Goal: Task Accomplishment & Management: Use online tool/utility

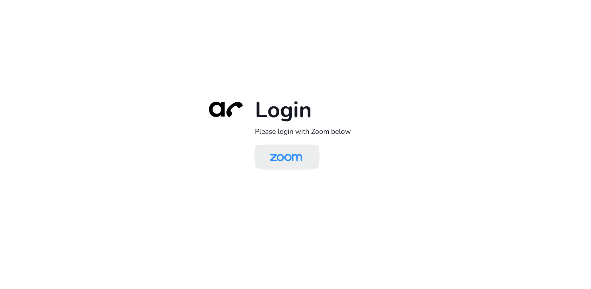
click at [288, 158] on img at bounding box center [286, 157] width 47 height 22
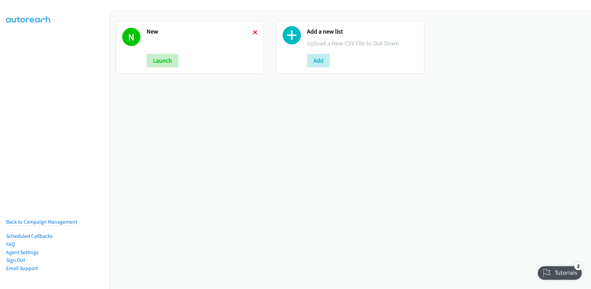
click at [253, 33] on icon at bounding box center [255, 32] width 5 height 5
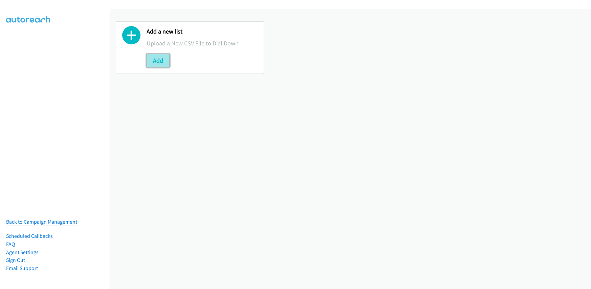
click at [164, 62] on button "Add" at bounding box center [158, 61] width 23 height 14
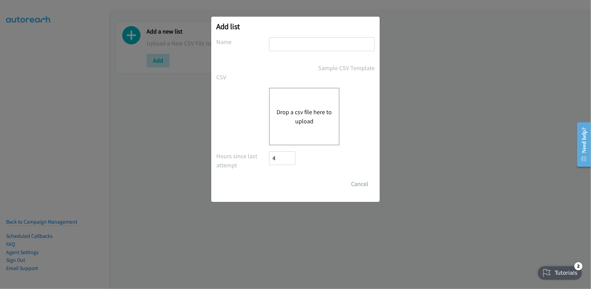
click at [298, 110] on button "Drop a csv file here to upload" at bounding box center [303, 116] width 55 height 18
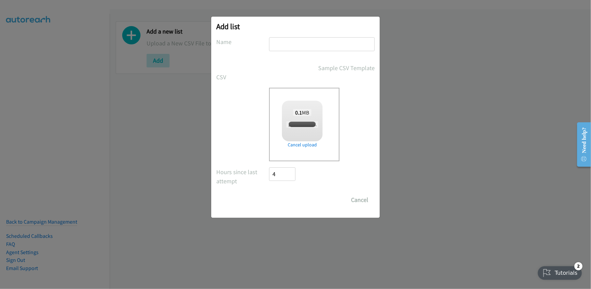
checkbox input "true"
click at [296, 47] on input "text" at bounding box center [322, 44] width 106 height 14
type input "new"
click at [283, 204] on input "Save List" at bounding box center [287, 200] width 36 height 14
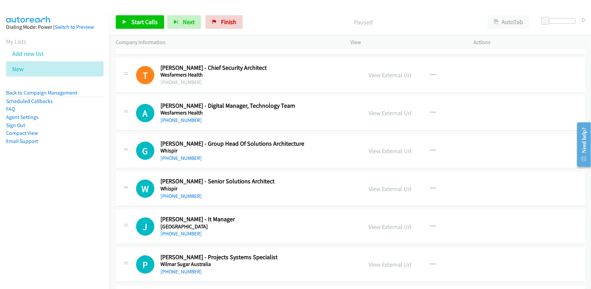
scroll to position [19910, 0]
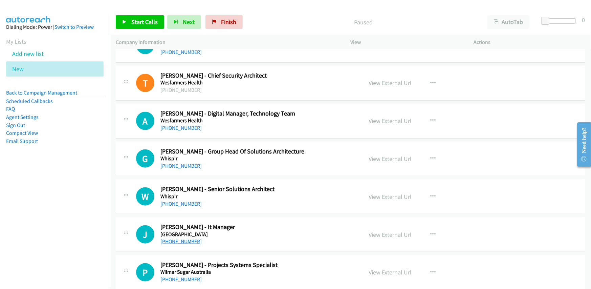
click at [176, 238] on link "[PHONE_NUMBER]" at bounding box center [180, 241] width 41 height 6
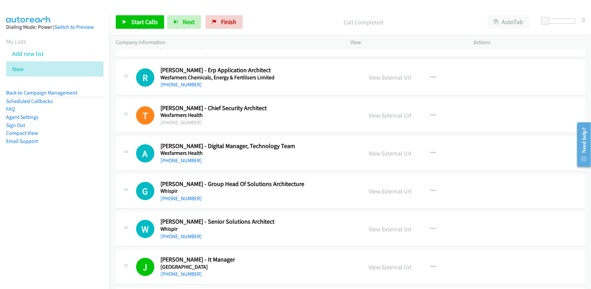
scroll to position [19842, 0]
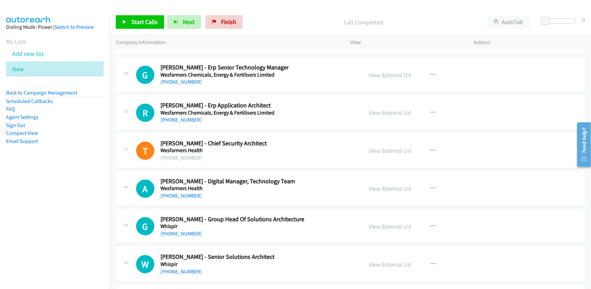
click at [305, 253] on div "W Callback Scheduled [PERSON_NAME] - Senior Solutions Architect Whispir [GEOGRA…" at bounding box center [246, 264] width 220 height 22
click at [182, 268] on link "[PHONE_NUMBER]" at bounding box center [180, 271] width 41 height 6
click at [305, 220] on td "G Callback Scheduled [PERSON_NAME] - Group Head Of Solutions Architecture Whisp…" at bounding box center [350, 226] width 481 height 38
click at [173, 230] on link "[PHONE_NUMBER]" at bounding box center [180, 233] width 41 height 6
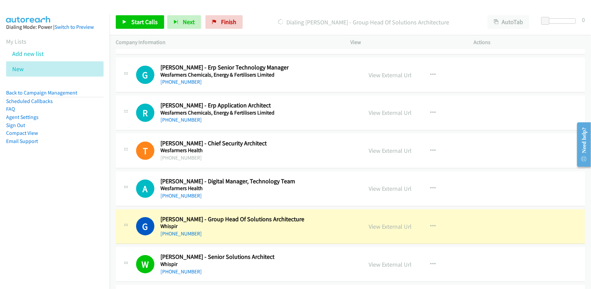
click at [282, 223] on h5 "Whispir" at bounding box center [232, 226] width 144 height 7
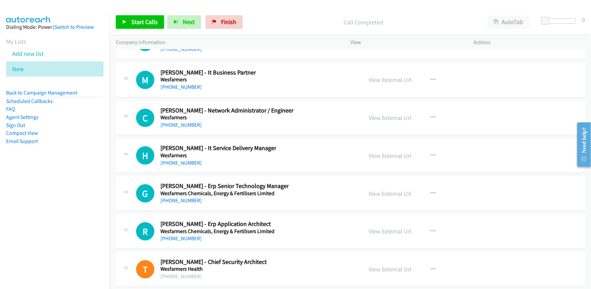
scroll to position [19707, 0]
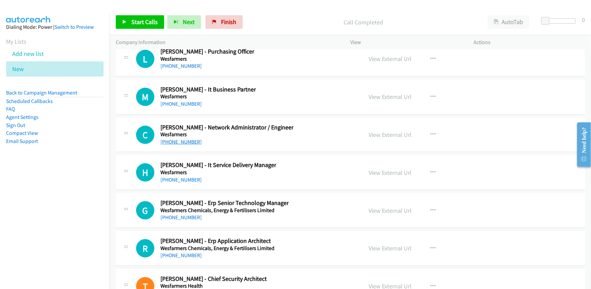
click at [186, 138] on link "[PHONE_NUMBER]" at bounding box center [180, 141] width 41 height 6
click at [265, 131] on h5 "Wesfarmers" at bounding box center [226, 134] width 133 height 7
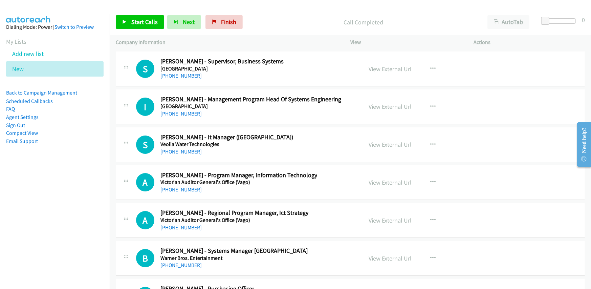
scroll to position [19402, 0]
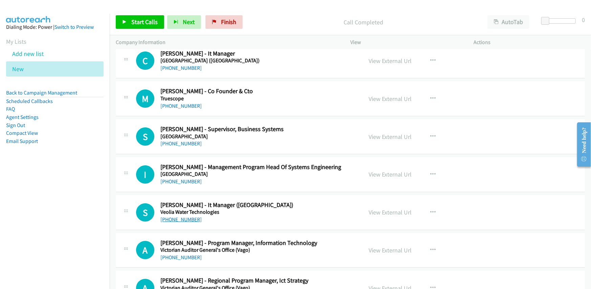
click at [186, 216] on link "[PHONE_NUMBER]" at bounding box center [180, 219] width 41 height 6
click at [280, 253] on div "[PHONE_NUMBER]" at bounding box center [238, 257] width 157 height 8
click at [170, 254] on link "[PHONE_NUMBER]" at bounding box center [180, 257] width 41 height 6
click at [274, 201] on div "S Callback Scheduled [PERSON_NAME] - It Manager ([GEOGRAPHIC_DATA]) Veolia Wate…" at bounding box center [246, 212] width 220 height 22
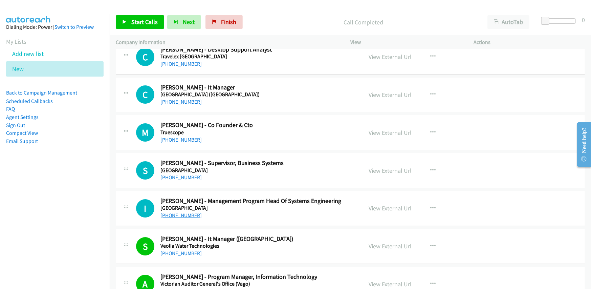
click at [178, 212] on link "[PHONE_NUMBER]" at bounding box center [180, 215] width 41 height 6
click at [272, 211] on div "[PHONE_NUMBER]" at bounding box center [250, 215] width 181 height 8
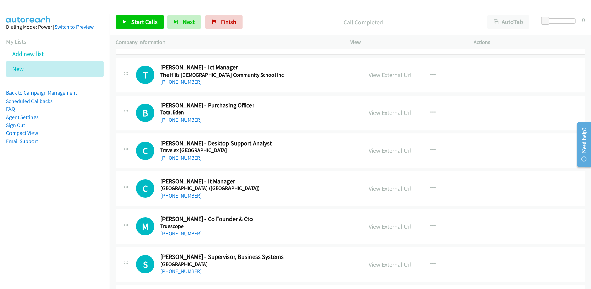
scroll to position [19267, 0]
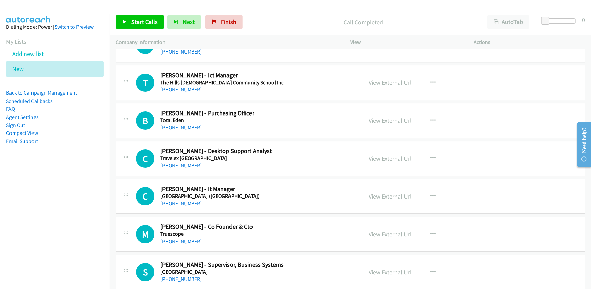
click at [170, 162] on link "[PHONE_NUMBER]" at bounding box center [180, 165] width 41 height 6
click at [290, 147] on div "C Callback Scheduled [PERSON_NAME] Support Analyst Travelex [GEOGRAPHIC_DATA] […" at bounding box center [246, 158] width 220 height 22
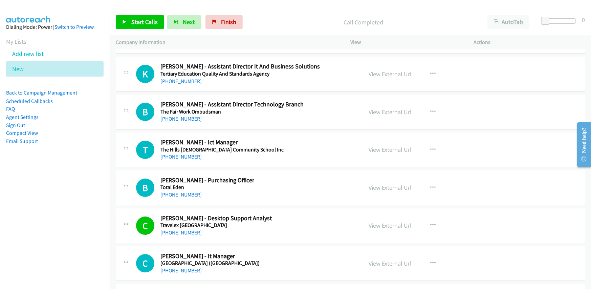
scroll to position [19199, 0]
click at [176, 192] on link "[PHONE_NUMBER]" at bounding box center [180, 195] width 41 height 6
click at [289, 177] on div "B Callback Scheduled [PERSON_NAME] - Purchasing Officer Total Eden [GEOGRAPHIC_…" at bounding box center [246, 188] width 220 height 22
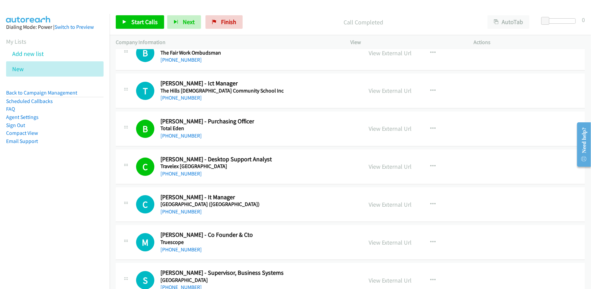
scroll to position [19301, 0]
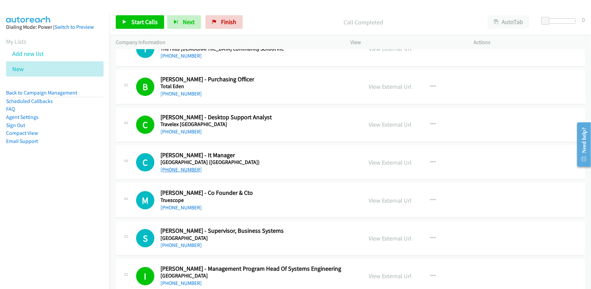
click at [178, 166] on link "[PHONE_NUMBER]" at bounding box center [180, 169] width 41 height 6
click at [294, 151] on div "C Callback Scheduled [PERSON_NAME] - It Manager [GEOGRAPHIC_DATA] ([GEOGRAPHIC_…" at bounding box center [246, 162] width 220 height 22
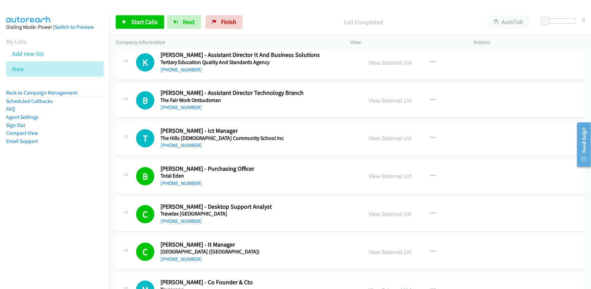
scroll to position [19199, 0]
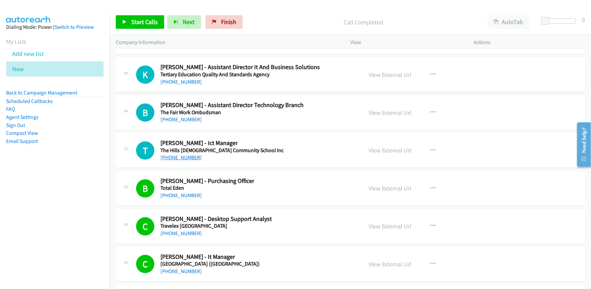
click at [176, 154] on link "[PHONE_NUMBER]" at bounding box center [180, 157] width 41 height 6
click at [283, 139] on div "T Callback Scheduled [PERSON_NAME] - Ict Manager The Hills [DEMOGRAPHIC_DATA] C…" at bounding box center [246, 150] width 220 height 22
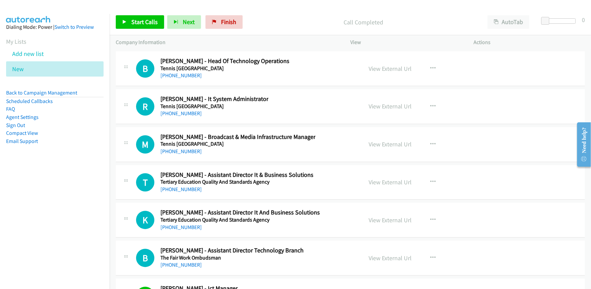
scroll to position [19097, 0]
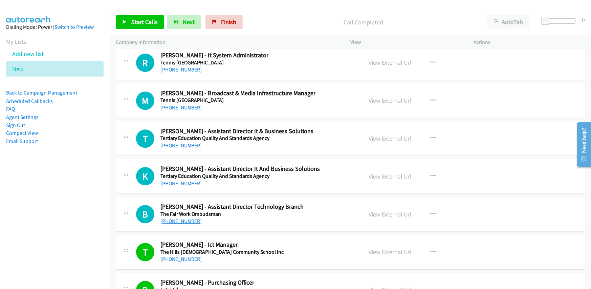
click at [173, 218] on link "[PHONE_NUMBER]" at bounding box center [180, 221] width 41 height 6
click at [291, 197] on div "B Callback Scheduled [PERSON_NAME] - Assistant Director Technology Branch The F…" at bounding box center [350, 214] width 469 height 35
click at [180, 180] on link "[PHONE_NUMBER]" at bounding box center [180, 183] width 41 height 6
click at [305, 179] on div "[PHONE_NUMBER]" at bounding box center [239, 183] width 159 height 8
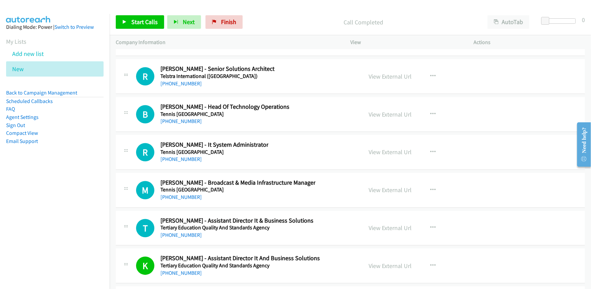
scroll to position [18996, 0]
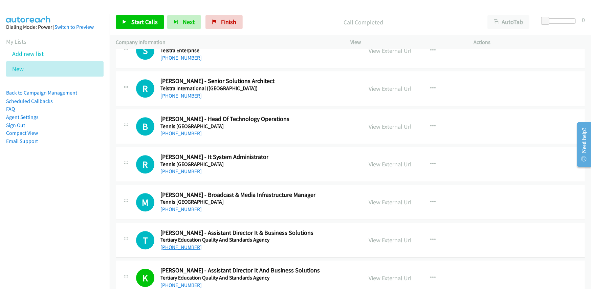
drag, startPoint x: 175, startPoint y: 224, endPoint x: 178, endPoint y: 221, distance: 4.6
click at [175, 244] on link "[PHONE_NUMBER]" at bounding box center [180, 247] width 41 height 6
click at [311, 223] on div "T Callback Scheduled [PERSON_NAME] - Assistant Director It & Business Solutions…" at bounding box center [350, 240] width 469 height 35
click at [179, 206] on link "[PHONE_NUMBER]" at bounding box center [180, 209] width 41 height 6
click at [282, 153] on div "R Callback Scheduled [PERSON_NAME] - It System Administrator Tennis Australia […" at bounding box center [350, 164] width 469 height 35
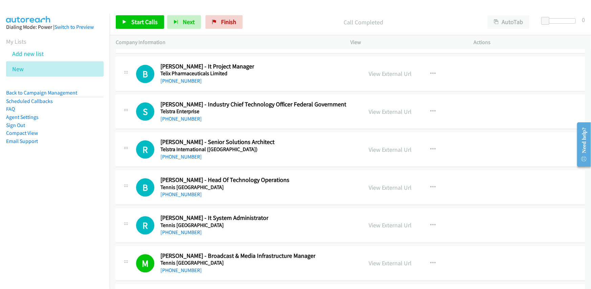
scroll to position [18928, 0]
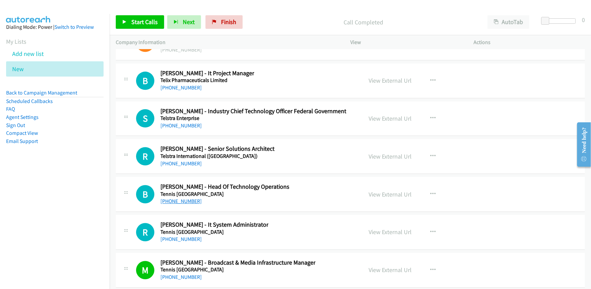
click at [180, 198] on link "[PHONE_NUMBER]" at bounding box center [180, 201] width 41 height 6
click at [304, 183] on div "B Callback Scheduled [PERSON_NAME] - Head Of Technology Operations Tennis [GEOG…" at bounding box center [350, 194] width 469 height 35
click at [173, 236] on link "[PHONE_NUMBER]" at bounding box center [180, 239] width 41 height 6
click at [297, 221] on div "R Callback Scheduled [PERSON_NAME] - It System Administrator Tennis Australia […" at bounding box center [246, 232] width 220 height 22
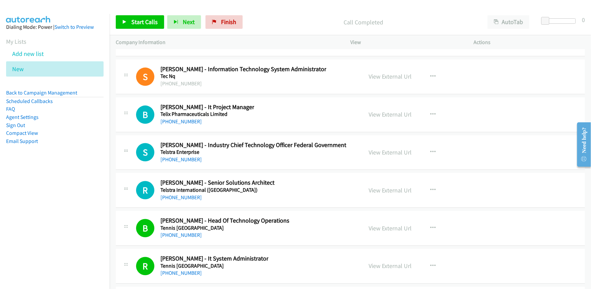
scroll to position [18861, 0]
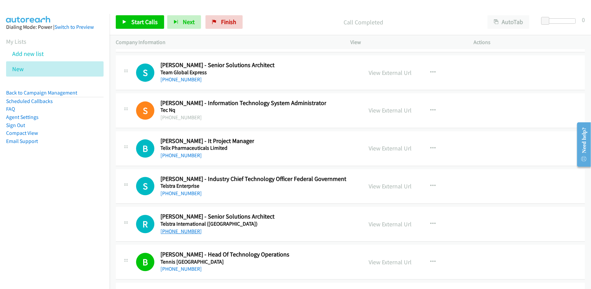
click at [176, 228] on link "[PHONE_NUMBER]" at bounding box center [180, 231] width 41 height 6
click at [178, 190] on link "[PHONE_NUMBER]" at bounding box center [180, 193] width 41 height 6
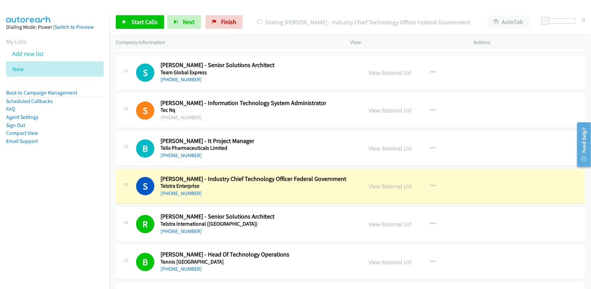
click at [259, 189] on div "[PHONE_NUMBER]" at bounding box center [253, 193] width 186 height 8
click at [390, 182] on link "View External Url" at bounding box center [390, 186] width 43 height 8
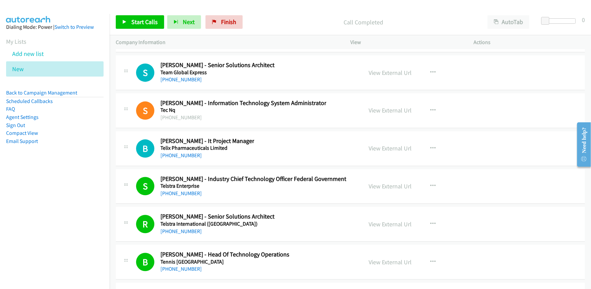
click at [267, 137] on div "B Callback Scheduled [PERSON_NAME] - It Project Manager Telix Pharmaceuticals L…" at bounding box center [246, 148] width 220 height 22
click at [380, 182] on link "View External Url" at bounding box center [390, 186] width 43 height 8
click at [176, 152] on link "[PHONE_NUMBER]" at bounding box center [180, 155] width 41 height 6
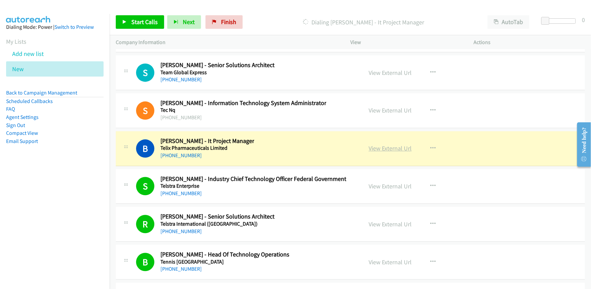
click at [386, 144] on link "View External Url" at bounding box center [390, 148] width 43 height 8
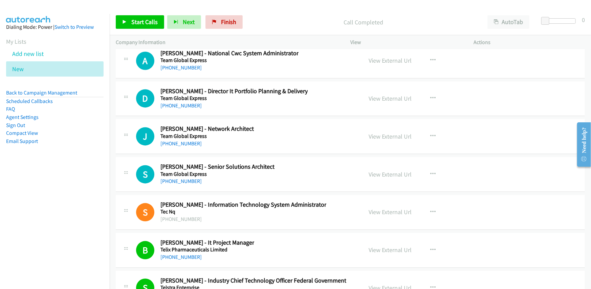
scroll to position [18725, 0]
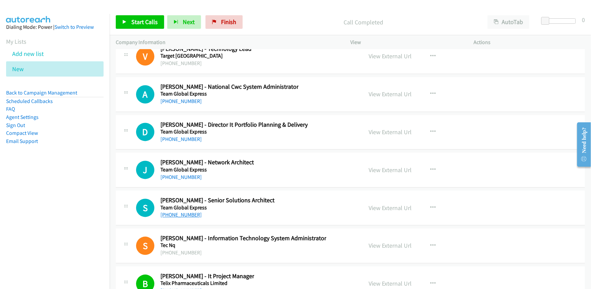
click at [180, 212] on link "[PHONE_NUMBER]" at bounding box center [180, 215] width 41 height 6
click at [306, 159] on div "J Callback Scheduled [PERSON_NAME] - Network Architect Team Global Express [GEO…" at bounding box center [246, 170] width 220 height 22
click at [176, 174] on link "[PHONE_NUMBER]" at bounding box center [180, 177] width 41 height 6
click at [179, 136] on link "[PHONE_NUMBER]" at bounding box center [180, 139] width 41 height 6
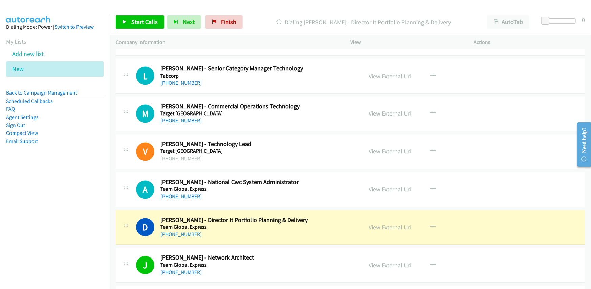
scroll to position [18624, 0]
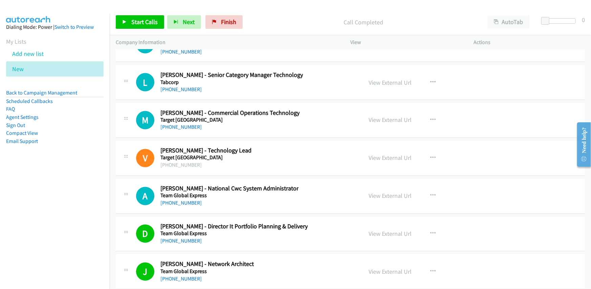
click at [278, 230] on h5 "Team Global Express" at bounding box center [233, 233] width 147 height 7
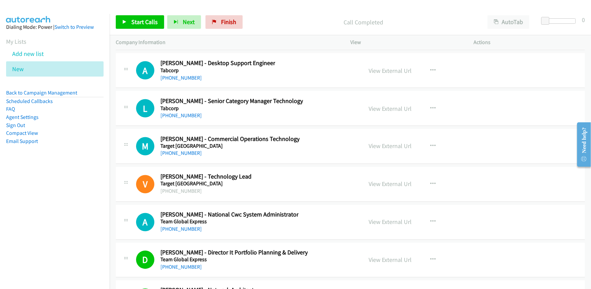
scroll to position [18590, 0]
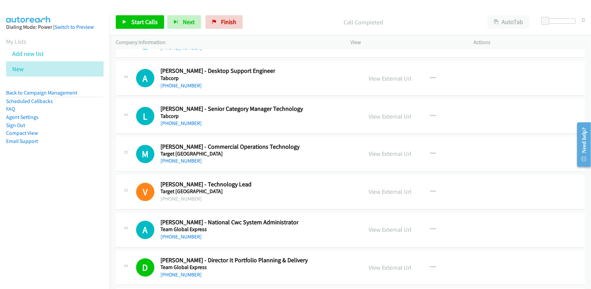
click at [185, 226] on h5 "Team Global Express" at bounding box center [229, 229] width 138 height 7
click at [176, 233] on link "[PHONE_NUMBER]" at bounding box center [180, 236] width 41 height 6
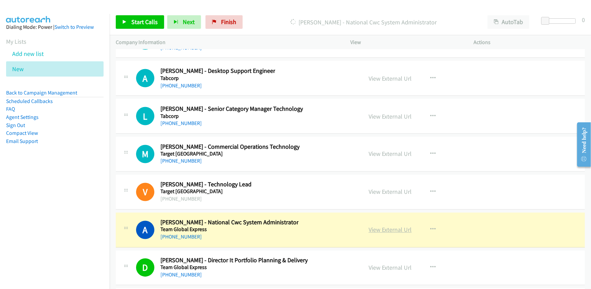
click at [390, 226] on link "View External Url" at bounding box center [390, 230] width 43 height 8
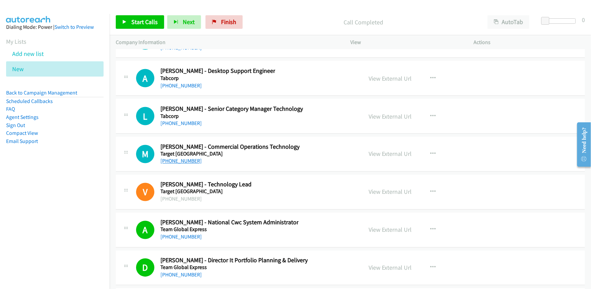
click at [187, 158] on link "[PHONE_NUMBER]" at bounding box center [180, 161] width 41 height 6
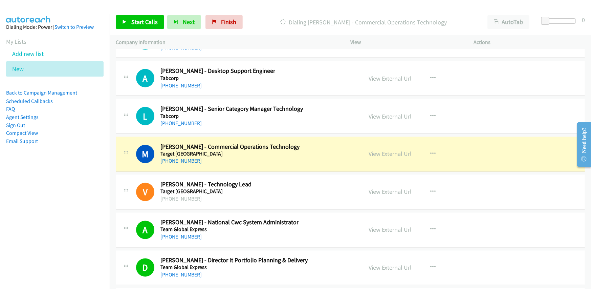
click at [302, 143] on div "M Callback Scheduled [PERSON_NAME] - Commercial Operations Technology Target [G…" at bounding box center [246, 154] width 220 height 22
click at [383, 150] on link "View External Url" at bounding box center [390, 154] width 43 height 8
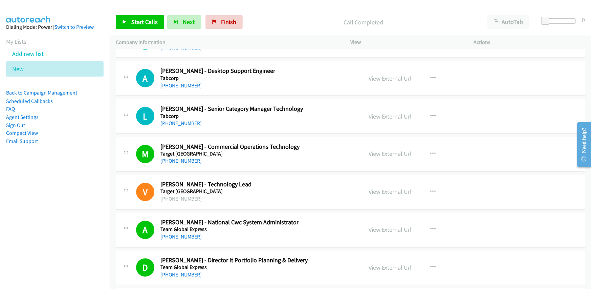
click at [283, 143] on h2 "[PERSON_NAME] - Commercial Operations Technology" at bounding box center [229, 147] width 139 height 8
click at [383, 150] on link "View External Url" at bounding box center [390, 154] width 43 height 8
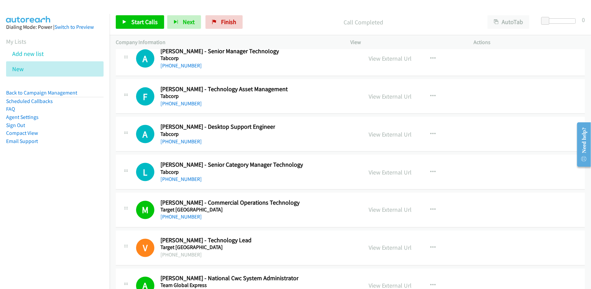
scroll to position [18522, 0]
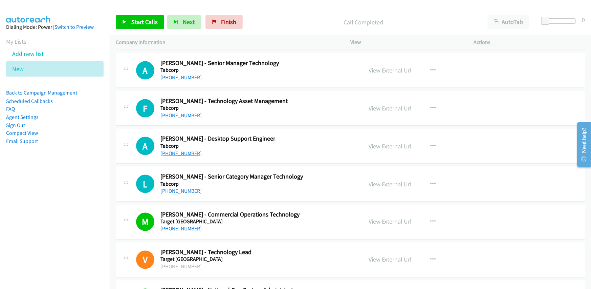
click at [176, 150] on link "[PHONE_NUMBER]" at bounding box center [180, 153] width 41 height 6
click at [376, 142] on link "View External Url" at bounding box center [390, 146] width 43 height 8
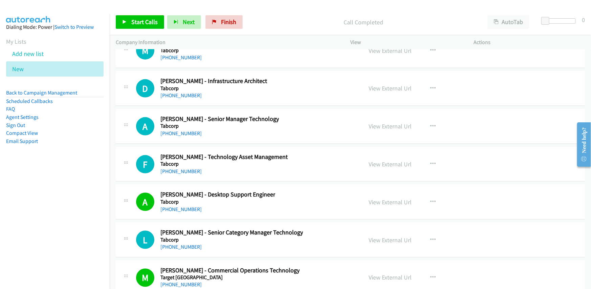
scroll to position [18454, 0]
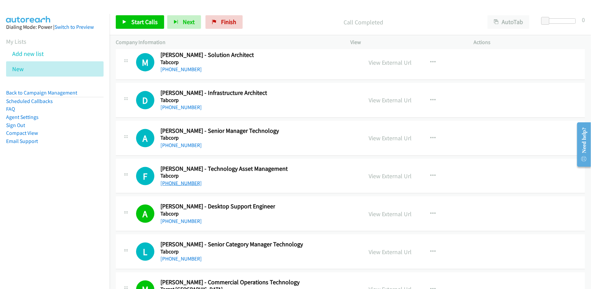
click at [180, 180] on link "[PHONE_NUMBER]" at bounding box center [180, 183] width 41 height 6
click at [292, 165] on div "F Callback Scheduled Fuava Solaese - Technology Asset Management Tabcorp [GEOGR…" at bounding box center [246, 176] width 220 height 22
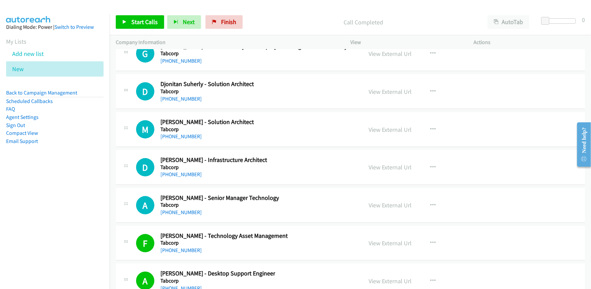
scroll to position [18387, 0]
click at [240, 209] on div "[PHONE_NUMBER]" at bounding box center [219, 213] width 118 height 8
click at [177, 209] on link "[PHONE_NUMBER]" at bounding box center [180, 212] width 41 height 6
click at [269, 157] on div "D Callback Scheduled [PERSON_NAME] - Infrastructure Architect Tabcorp [GEOGRAPH…" at bounding box center [246, 168] width 220 height 22
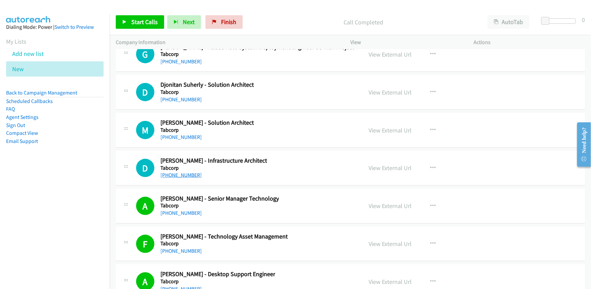
click at [179, 172] on link "[PHONE_NUMBER]" at bounding box center [180, 175] width 41 height 6
click at [298, 188] on div "A Callback Scheduled [PERSON_NAME] - Senior Manager Technology Tabcorp [GEOGRAP…" at bounding box center [350, 205] width 469 height 35
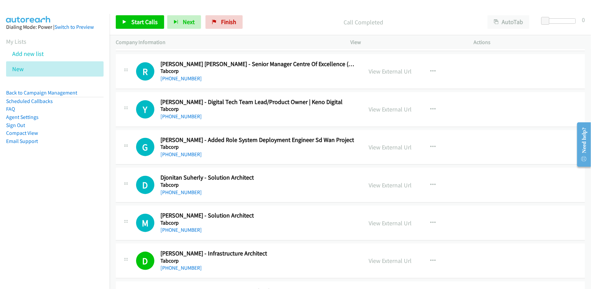
scroll to position [18285, 0]
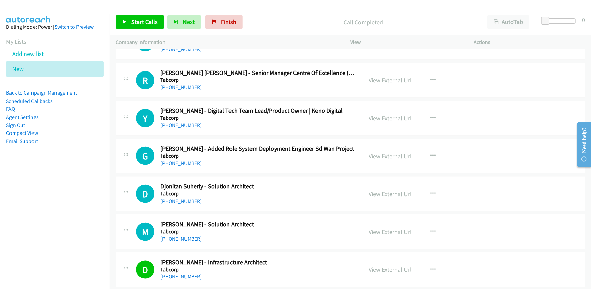
click at [186, 235] on link "[PHONE_NUMBER]" at bounding box center [180, 238] width 41 height 6
click at [274, 220] on div "M Callback Scheduled [PERSON_NAME] - Solution Architect Tabcorp [GEOGRAPHIC_DAT…" at bounding box center [246, 231] width 220 height 22
click at [386, 228] on link "View External Url" at bounding box center [390, 232] width 43 height 8
click at [178, 198] on link "[PHONE_NUMBER]" at bounding box center [180, 201] width 41 height 6
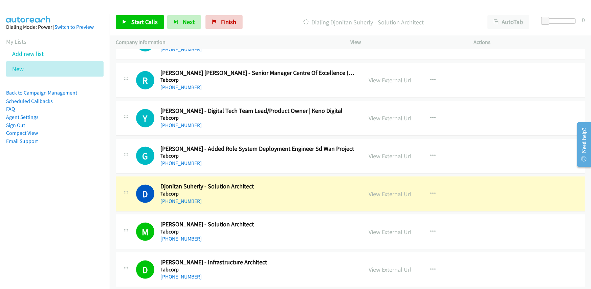
click at [281, 182] on div "D Callback Scheduled Djonitan Suherly - Solution Architect Tabcorp [GEOGRAPHIC_…" at bounding box center [246, 193] width 220 height 22
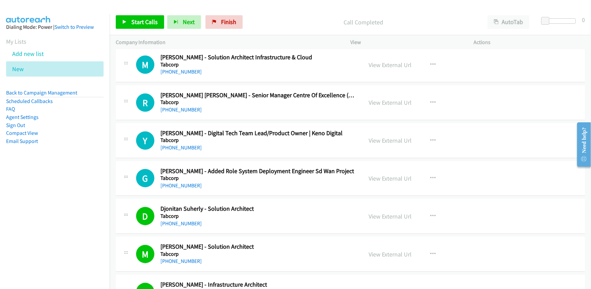
scroll to position [18251, 0]
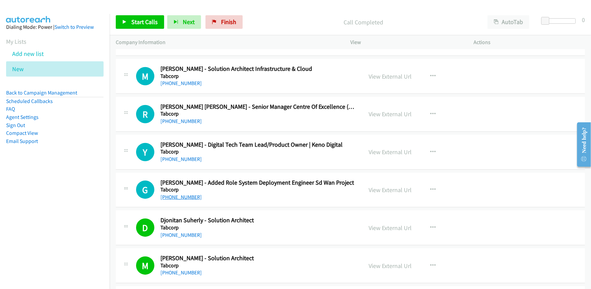
click at [181, 194] on link "[PHONE_NUMBER]" at bounding box center [180, 197] width 41 height 6
click at [295, 184] on div "G Callback Scheduled [PERSON_NAME] - Added Role System Deployment Engineer Sd W…" at bounding box center [350, 190] width 469 height 35
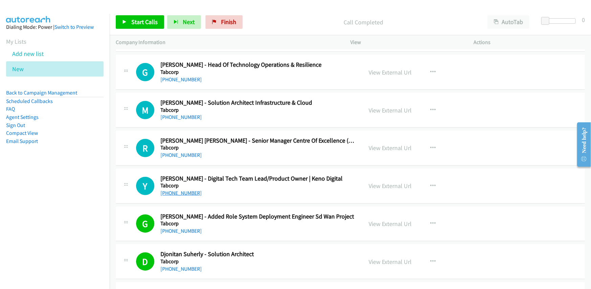
click at [181, 190] on link "[PHONE_NUMBER]" at bounding box center [180, 193] width 41 height 6
click at [284, 189] on div "[PHONE_NUMBER]" at bounding box center [251, 193] width 182 height 8
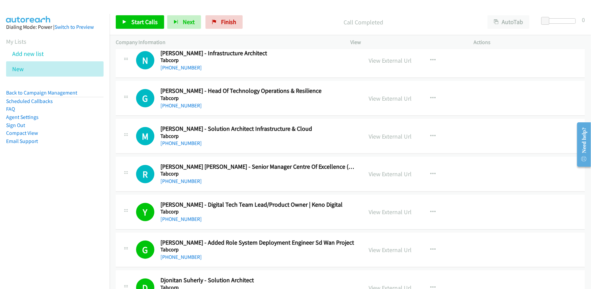
scroll to position [18184, 0]
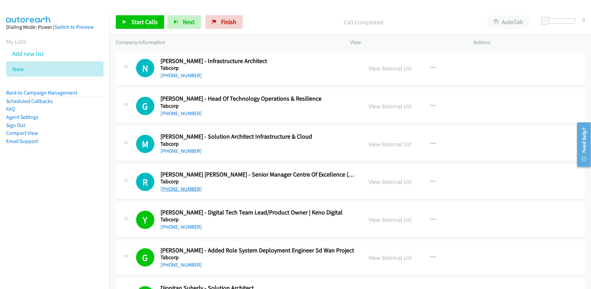
click at [176, 185] on link "[PHONE_NUMBER]" at bounding box center [180, 188] width 41 height 6
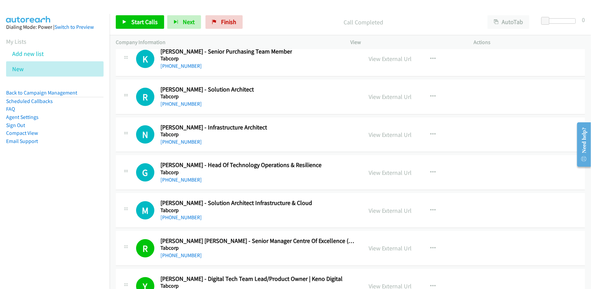
scroll to position [18116, 0]
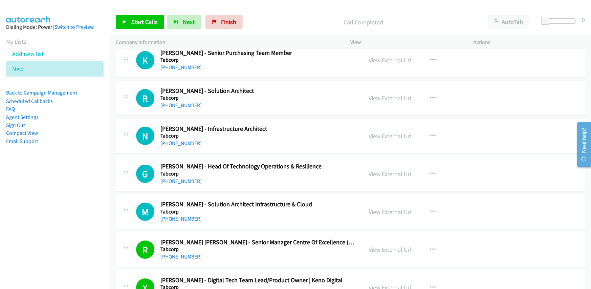
click at [176, 215] on link "[PHONE_NUMBER]" at bounding box center [180, 218] width 41 height 6
click at [173, 178] on link "[PHONE_NUMBER]" at bounding box center [180, 181] width 41 height 6
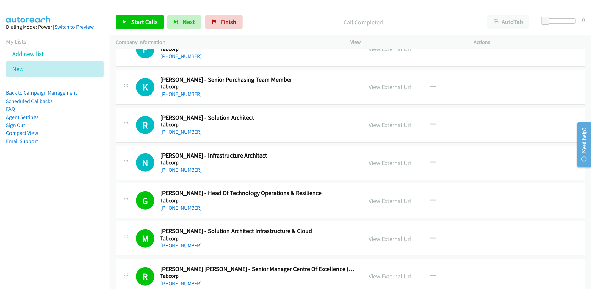
scroll to position [18048, 0]
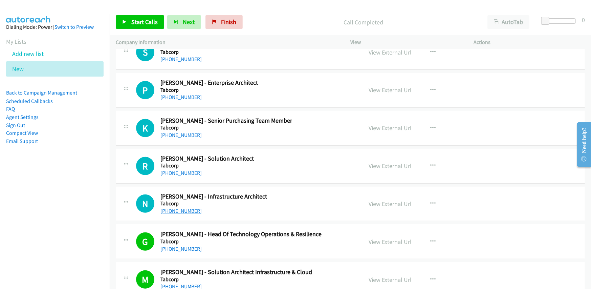
drag, startPoint x: 167, startPoint y: 188, endPoint x: 174, endPoint y: 188, distance: 7.1
click at [175, 207] on link "[PHONE_NUMBER]" at bounding box center [180, 210] width 41 height 6
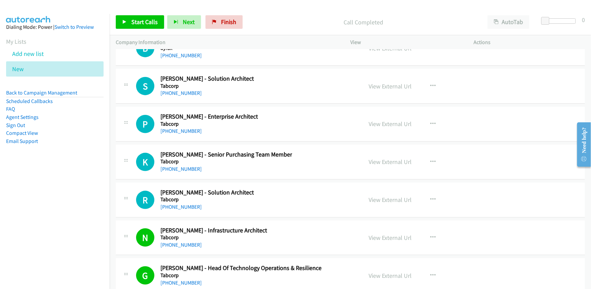
click at [304, 188] on div "R Callback Scheduled [PERSON_NAME] - Solution Architect Tabcorp [GEOGRAPHIC_DAT…" at bounding box center [246, 199] width 220 height 22
click at [173, 203] on link "[PHONE_NUMBER]" at bounding box center [180, 206] width 41 height 6
click at [296, 188] on div "R Callback Scheduled [PERSON_NAME] - Solution Architect Tabcorp [GEOGRAPHIC_DAT…" at bounding box center [246, 199] width 220 height 22
click at [180, 165] on link "[PHONE_NUMBER]" at bounding box center [180, 168] width 41 height 6
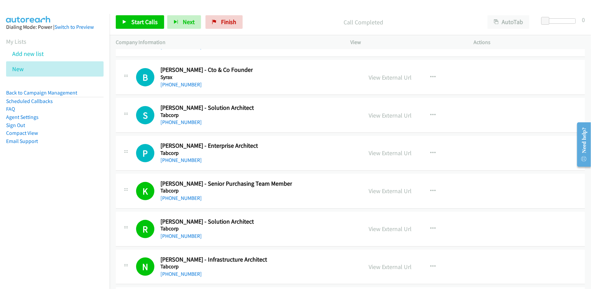
scroll to position [17947, 0]
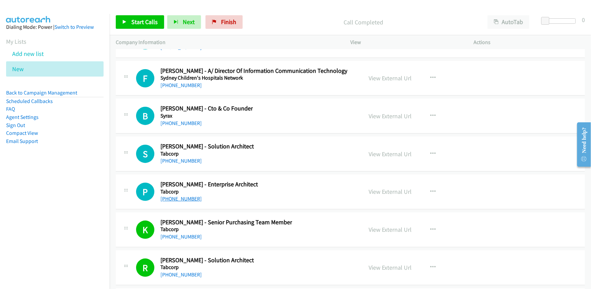
click at [171, 195] on link "[PHONE_NUMBER]" at bounding box center [180, 198] width 41 height 6
click at [312, 180] on div "P Callback Scheduled [PERSON_NAME] - Enterprise Architect Tabcorp [GEOGRAPHIC_D…" at bounding box center [246, 191] width 220 height 22
click at [171, 157] on link "[PHONE_NUMBER]" at bounding box center [180, 160] width 41 height 6
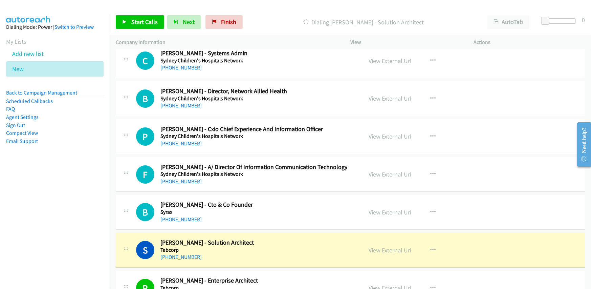
scroll to position [17845, 0]
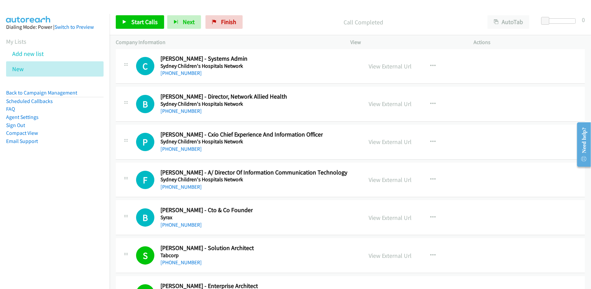
click at [282, 206] on div "B Callback Scheduled [PERSON_NAME] - Cto & Co Founder Syrax [GEOGRAPHIC_DATA]/[…" at bounding box center [246, 217] width 220 height 22
click at [182, 221] on link "[PHONE_NUMBER]" at bounding box center [180, 224] width 41 height 6
click at [290, 206] on div "B Callback Scheduled [PERSON_NAME] - Cto & Co Founder Syrax [GEOGRAPHIC_DATA]/[…" at bounding box center [246, 217] width 220 height 22
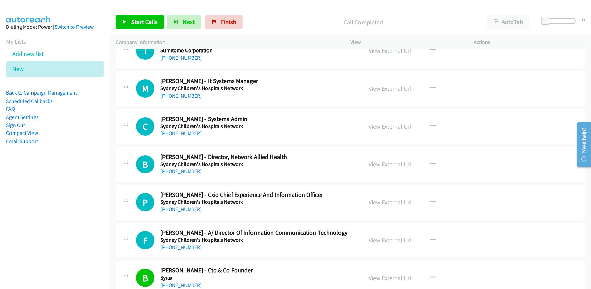
scroll to position [17778, 0]
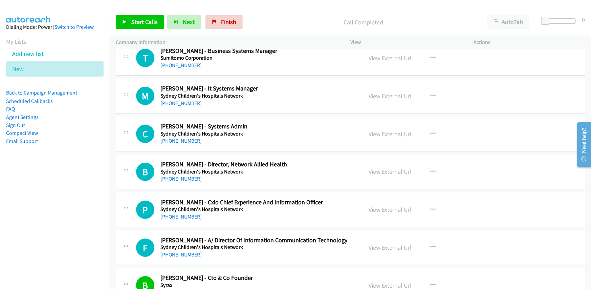
click at [182, 251] on link "[PHONE_NUMBER]" at bounding box center [180, 254] width 41 height 6
click at [261, 244] on h5 "Sydney Children's Hospitals Network" at bounding box center [253, 247] width 187 height 7
click at [180, 213] on link "[PHONE_NUMBER]" at bounding box center [180, 216] width 41 height 6
click at [305, 213] on div "[PHONE_NUMBER]" at bounding box center [241, 217] width 162 height 8
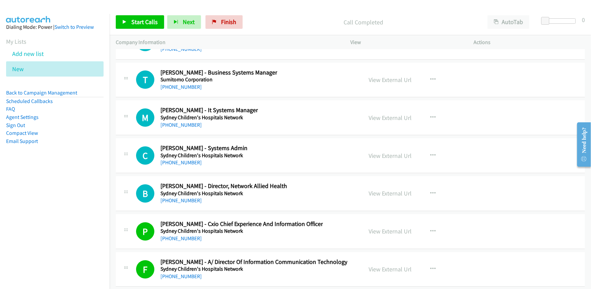
scroll to position [17744, 0]
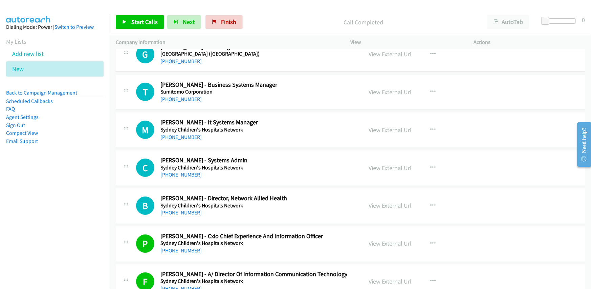
click at [183, 209] on link "[PHONE_NUMBER]" at bounding box center [180, 212] width 41 height 6
click at [289, 194] on div "B Callback Scheduled [PERSON_NAME] - Director, Network Allied Health Sydney Chi…" at bounding box center [246, 205] width 220 height 22
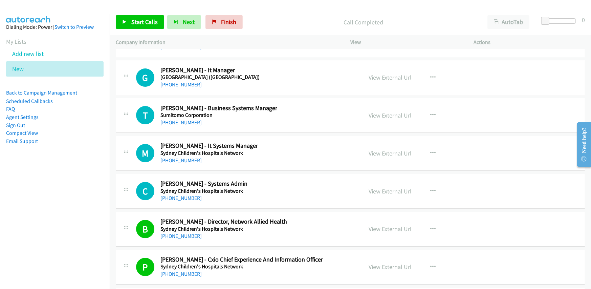
scroll to position [17710, 0]
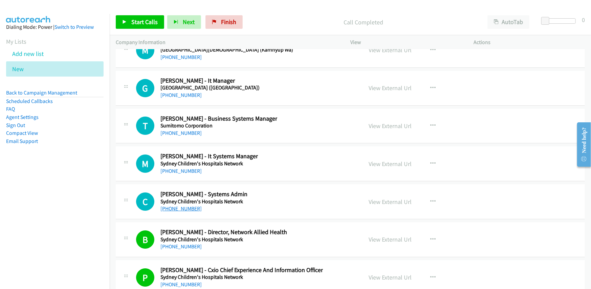
click at [179, 205] on link "[PHONE_NUMBER]" at bounding box center [180, 208] width 41 height 6
click at [292, 190] on div "C Callback Scheduled [PERSON_NAME] - Systems Admin Sydney Children's Hospitals …" at bounding box center [246, 201] width 220 height 22
click at [181, 168] on link "[PHONE_NUMBER]" at bounding box center [180, 171] width 41 height 6
click at [291, 158] on div "M Callback Scheduled [PERSON_NAME] - It Systems Manager Sydney Children's Hospi…" at bounding box center [350, 163] width 469 height 35
click at [183, 130] on link "[PHONE_NUMBER]" at bounding box center [180, 133] width 41 height 6
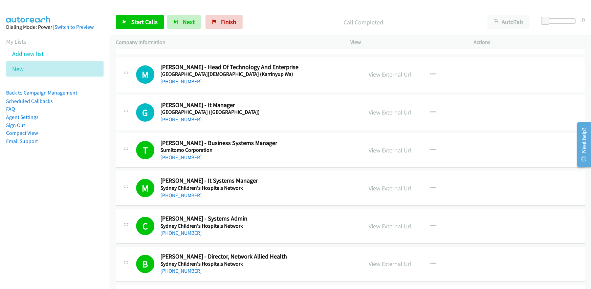
scroll to position [17642, 0]
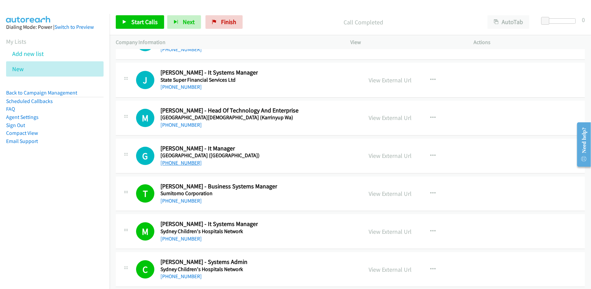
click at [171, 159] on link "[PHONE_NUMBER]" at bounding box center [180, 162] width 41 height 6
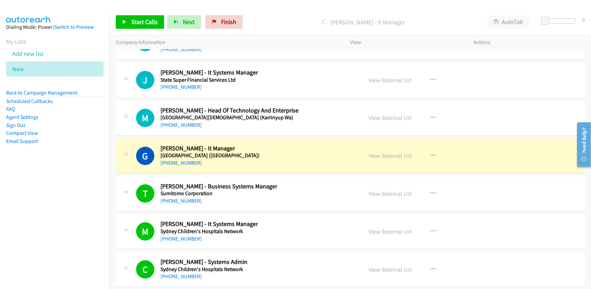
click at [291, 144] on div "G Callback Scheduled [PERSON_NAME] - It Manager [GEOGRAPHIC_DATA] ([GEOGRAPHIC_…" at bounding box center [246, 155] width 220 height 22
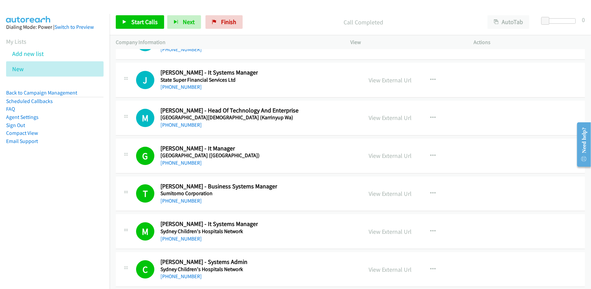
click at [301, 144] on div "G Callback Scheduled [PERSON_NAME] - It Manager [GEOGRAPHIC_DATA] ([GEOGRAPHIC_…" at bounding box center [246, 155] width 220 height 22
click at [380, 152] on link "View External Url" at bounding box center [390, 156] width 43 height 8
click at [387, 152] on link "View External Url" at bounding box center [390, 156] width 43 height 8
click at [284, 144] on div "G Callback Scheduled [PERSON_NAME] - It Manager [GEOGRAPHIC_DATA] ([GEOGRAPHIC_…" at bounding box center [246, 155] width 220 height 22
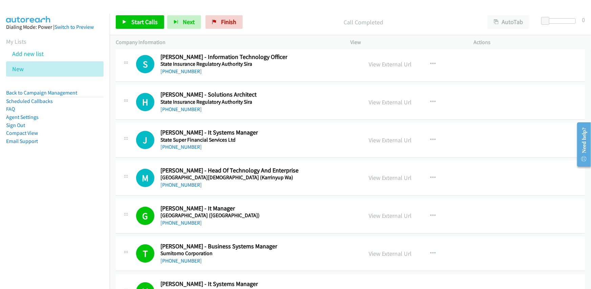
scroll to position [17575, 0]
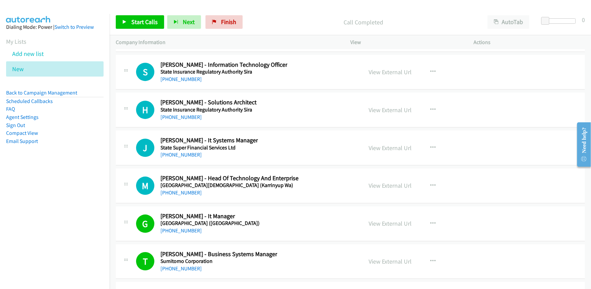
click at [301, 144] on td "J Callback Scheduled [PERSON_NAME] - It Systems Manager State Super Financial S…" at bounding box center [350, 148] width 481 height 38
click at [179, 189] on link "[PHONE_NUMBER]" at bounding box center [180, 192] width 41 height 6
click at [320, 177] on div "M Callback Scheduled [PERSON_NAME] - Head Of Technology And Enterprise [GEOGRAP…" at bounding box center [350, 185] width 469 height 35
click at [184, 151] on link "[PHONE_NUMBER]" at bounding box center [180, 154] width 41 height 6
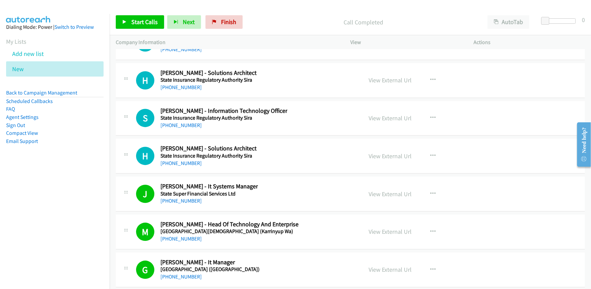
scroll to position [17507, 0]
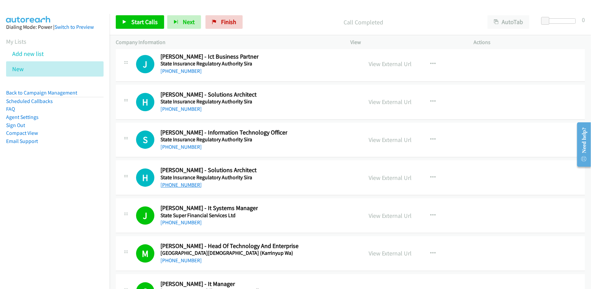
click at [182, 181] on link "[PHONE_NUMBER]" at bounding box center [180, 184] width 41 height 6
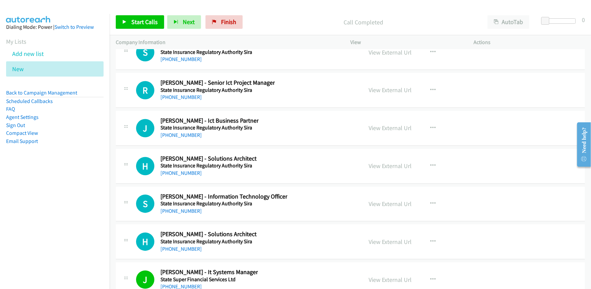
scroll to position [17439, 0]
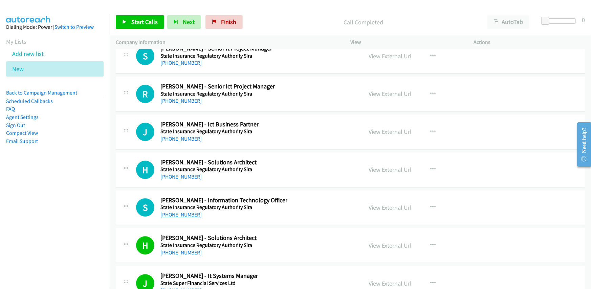
click at [176, 211] on link "[PHONE_NUMBER]" at bounding box center [180, 214] width 41 height 6
click at [301, 159] on div "H Callback Scheduled [PERSON_NAME] - Solutions Architect State Insurance Regula…" at bounding box center [246, 169] width 220 height 22
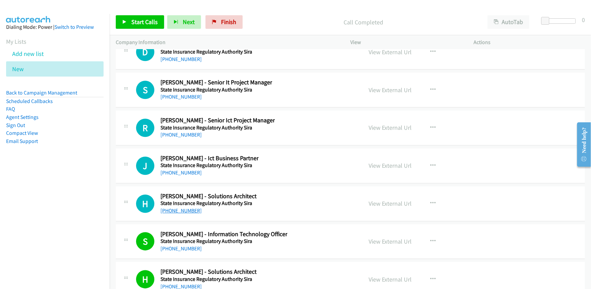
click at [172, 207] on link "[PHONE_NUMBER]" at bounding box center [180, 210] width 41 height 6
click at [169, 169] on link "[PHONE_NUMBER]" at bounding box center [180, 172] width 41 height 6
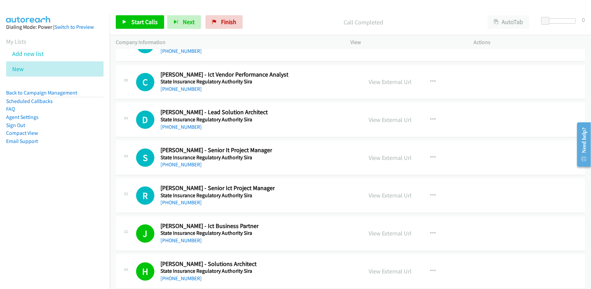
scroll to position [17304, 0]
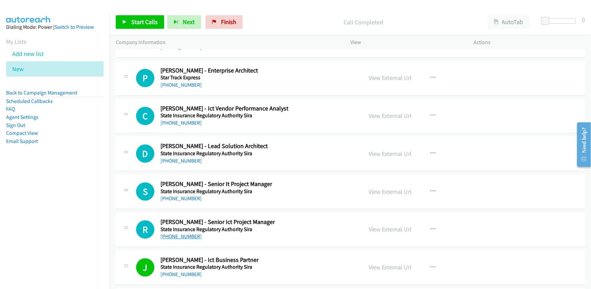
click at [182, 233] on link "[PHONE_NUMBER]" at bounding box center [180, 236] width 41 height 6
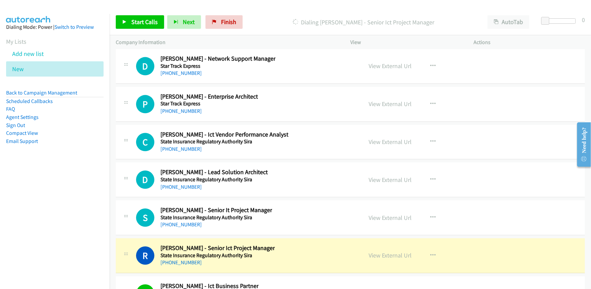
scroll to position [17270, 0]
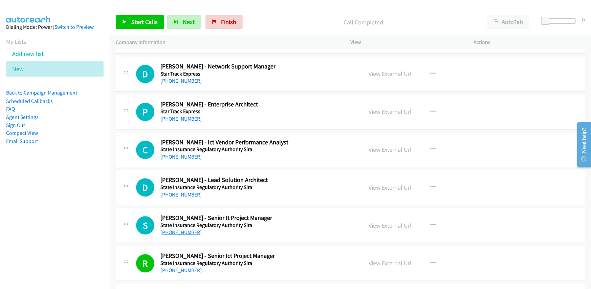
click at [179, 229] on link "[PHONE_NUMBER]" at bounding box center [180, 232] width 41 height 6
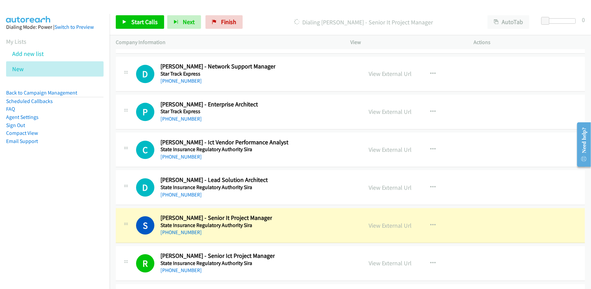
click at [298, 214] on div "S Callback Scheduled [PERSON_NAME] - Senior It Project Manager State Insurance …" at bounding box center [246, 225] width 220 height 22
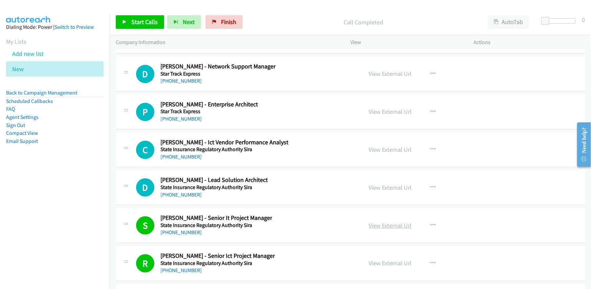
click at [393, 221] on link "View External Url" at bounding box center [390, 225] width 43 height 8
click at [179, 191] on link "[PHONE_NUMBER]" at bounding box center [180, 194] width 41 height 6
click at [280, 176] on div "D Callback Scheduled [PERSON_NAME] - Lead Solution Architect State Insurance Re…" at bounding box center [246, 187] width 220 height 22
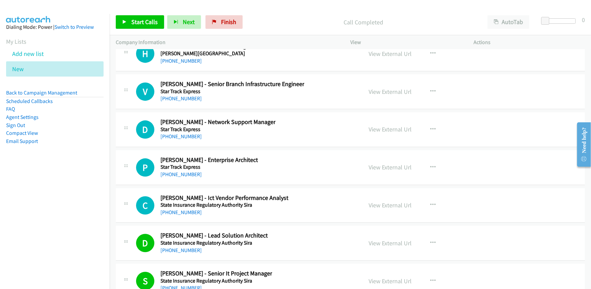
scroll to position [17202, 0]
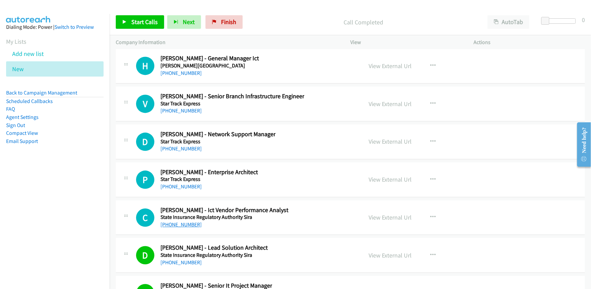
click at [188, 221] on link "[PHONE_NUMBER]" at bounding box center [180, 224] width 41 height 6
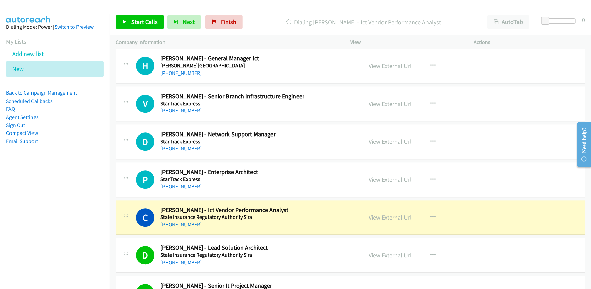
click at [272, 168] on div "P Callback Scheduled [PERSON_NAME] - Enterprise Architect Star Track Express [G…" at bounding box center [246, 179] width 220 height 22
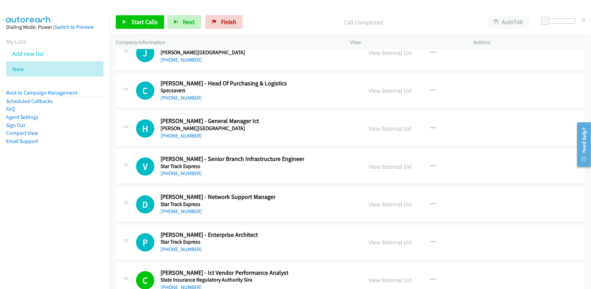
scroll to position [17135, 0]
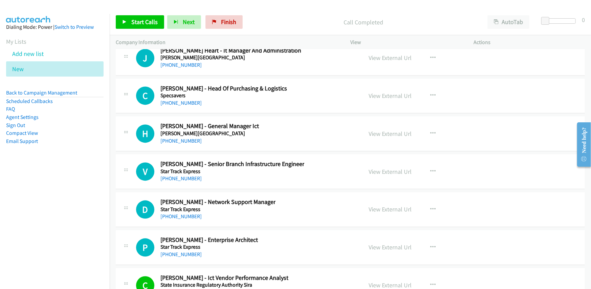
click at [177, 250] on div "[PHONE_NUMBER]" at bounding box center [208, 254] width 97 height 8
click at [179, 251] on link "[PHONE_NUMBER]" at bounding box center [180, 254] width 41 height 6
click at [176, 213] on link "[PHONE_NUMBER]" at bounding box center [180, 216] width 41 height 6
click at [272, 192] on div "D Callback Scheduled [PERSON_NAME] - Network Support Manager Star Track Express…" at bounding box center [350, 209] width 469 height 35
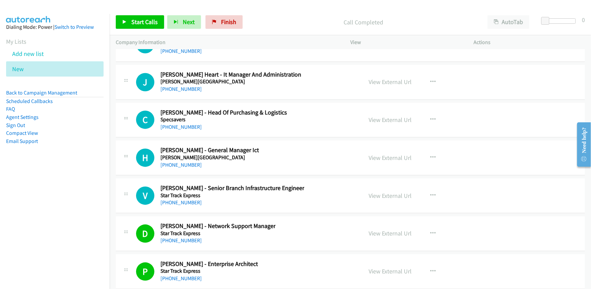
scroll to position [17101, 0]
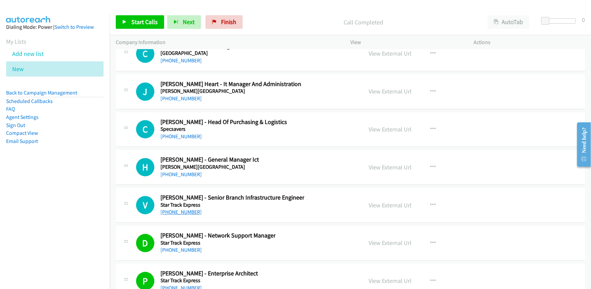
click at [182, 209] on link "[PHONE_NUMBER]" at bounding box center [180, 212] width 41 height 6
click at [304, 194] on div "V Callback Scheduled [PERSON_NAME] - Senior Branch Infrastructure Engineer Star…" at bounding box center [246, 205] width 220 height 22
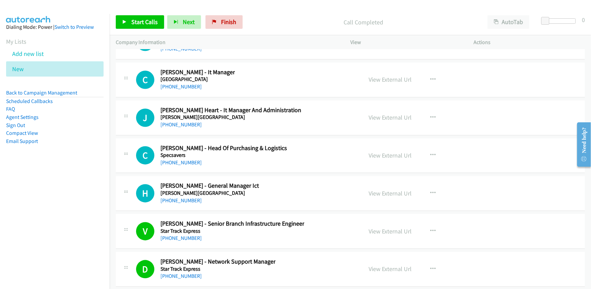
scroll to position [17067, 0]
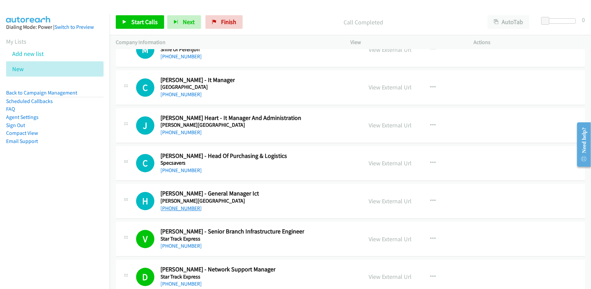
click at [184, 205] on link "[PHONE_NUMBER]" at bounding box center [180, 208] width 41 height 6
click at [171, 167] on link "[PHONE_NUMBER]" at bounding box center [180, 170] width 41 height 6
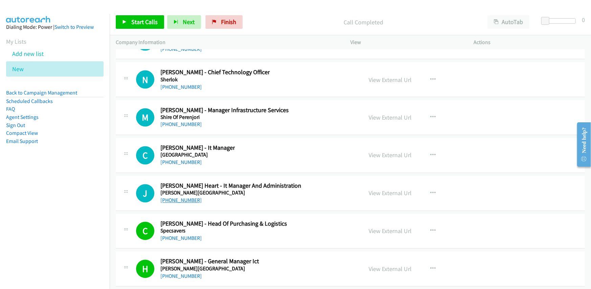
click at [181, 197] on link "[PHONE_NUMBER]" at bounding box center [180, 200] width 41 height 6
click at [179, 159] on link "[PHONE_NUMBER]" at bounding box center [180, 162] width 41 height 6
click at [295, 144] on div "C Callback Scheduled [PERSON_NAME] - It Manager [GEOGRAPHIC_DATA] [GEOGRAPHIC_D…" at bounding box center [246, 155] width 220 height 22
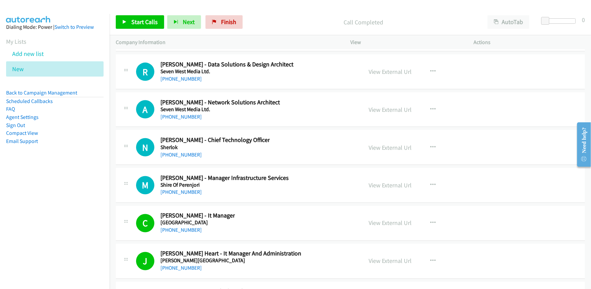
scroll to position [16898, 0]
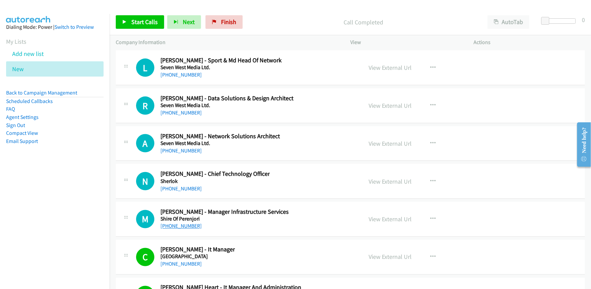
click at [169, 223] on link "[PHONE_NUMBER]" at bounding box center [180, 226] width 41 height 6
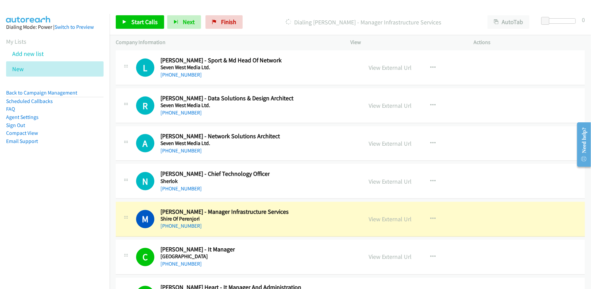
click at [264, 216] on h5 "Shire Of Perenjori" at bounding box center [224, 219] width 128 height 7
click at [387, 215] on link "View External Url" at bounding box center [390, 219] width 43 height 8
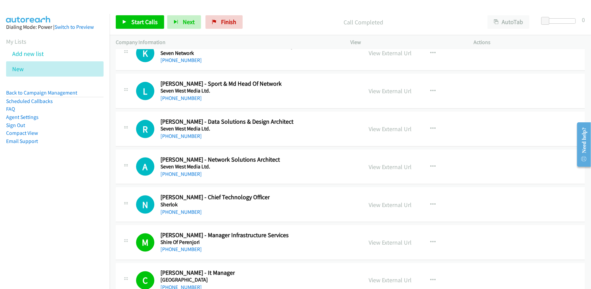
scroll to position [16864, 0]
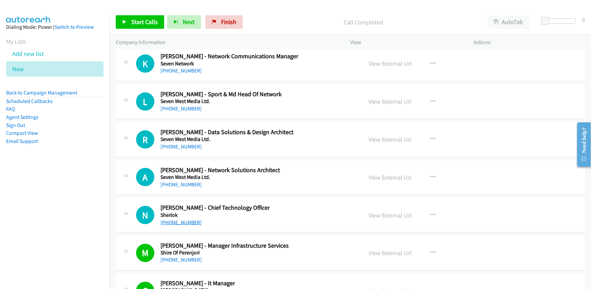
click at [171, 219] on link "[PHONE_NUMBER]" at bounding box center [180, 222] width 41 height 6
click at [265, 180] on div "[PHONE_NUMBER]" at bounding box center [219, 184] width 119 height 8
click at [175, 180] on div "[PHONE_NUMBER]" at bounding box center [219, 184] width 119 height 8
click at [175, 181] on link "[PHONE_NUMBER]" at bounding box center [180, 184] width 41 height 6
click at [174, 142] on div "[PHONE_NUMBER]" at bounding box center [226, 146] width 133 height 8
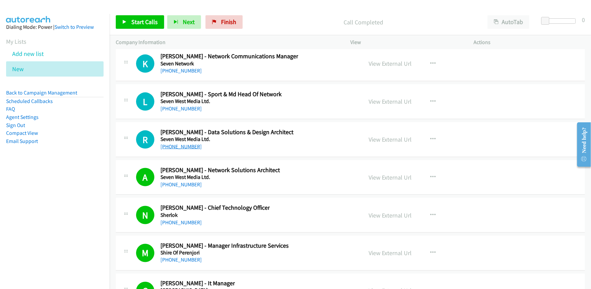
click at [174, 143] on link "[PHONE_NUMBER]" at bounding box center [180, 146] width 41 height 6
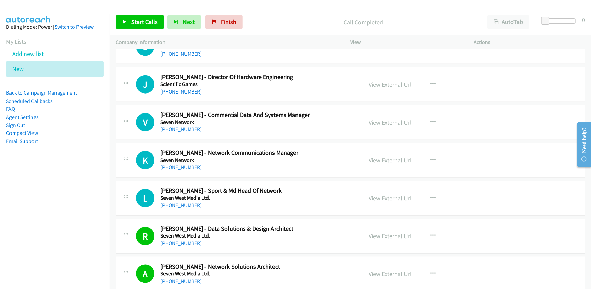
scroll to position [16762, 0]
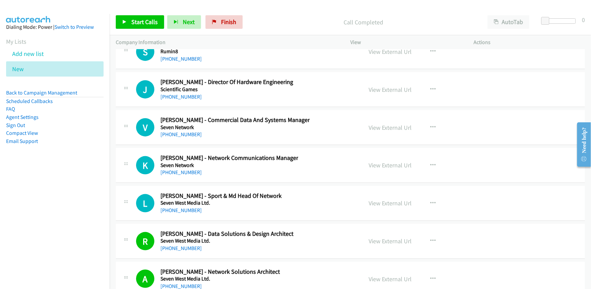
click at [295, 192] on div "L Callback Scheduled [PERSON_NAME] - Sport & Md Head Of Network Seven West Medi…" at bounding box center [246, 203] width 220 height 22
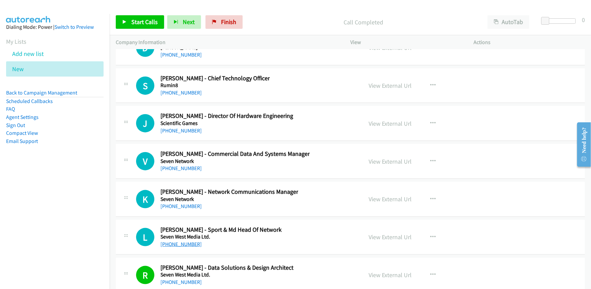
click at [180, 241] on link "[PHONE_NUMBER]" at bounding box center [180, 244] width 41 height 6
click at [307, 226] on div "L Callback Scheduled [PERSON_NAME] - Sport & Md Head Of Network Seven West Medi…" at bounding box center [246, 237] width 220 height 22
click at [177, 203] on link "[PHONE_NUMBER]" at bounding box center [180, 206] width 41 height 6
click at [177, 165] on link "[PHONE_NUMBER]" at bounding box center [180, 168] width 41 height 6
click at [265, 144] on div "V Callback Scheduled [PERSON_NAME] - Commercial Data And Systems Manager Seven …" at bounding box center [350, 161] width 469 height 35
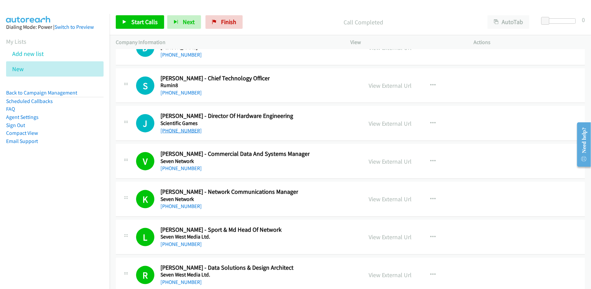
click at [170, 127] on link "[PHONE_NUMBER]" at bounding box center [180, 130] width 41 height 6
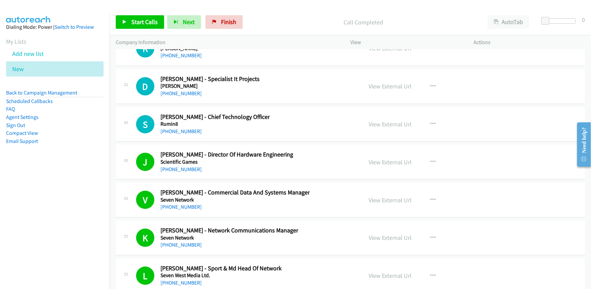
scroll to position [16661, 0]
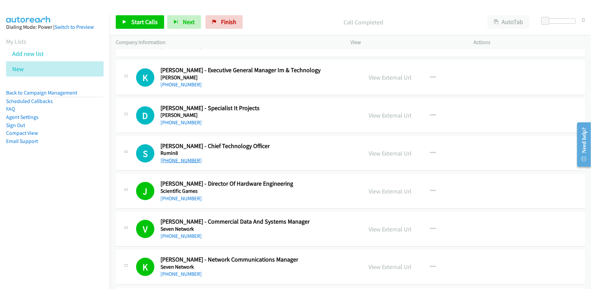
click at [183, 157] on link "[PHONE_NUMBER]" at bounding box center [180, 160] width 41 height 6
click at [286, 145] on div "S Callback Scheduled [PERSON_NAME] - Chief Technology Officer Rumin8 [GEOGRAPHI…" at bounding box center [350, 153] width 469 height 35
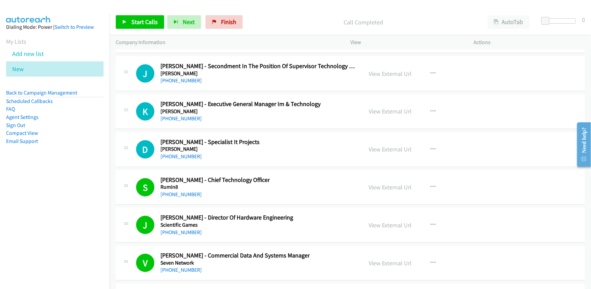
scroll to position [16593, 0]
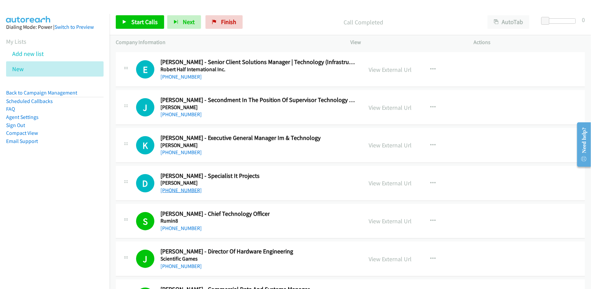
click at [180, 187] on link "[PHONE_NUMBER]" at bounding box center [180, 190] width 41 height 6
click at [289, 172] on div "D Callback Scheduled [PERSON_NAME] - Specialist It Projects [PERSON_NAME] [GEOG…" at bounding box center [246, 183] width 220 height 22
click at [170, 149] on link "[PHONE_NUMBER]" at bounding box center [180, 152] width 41 height 6
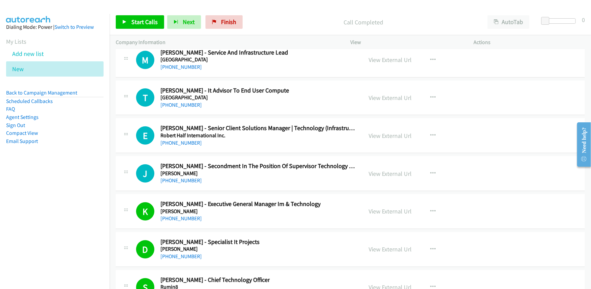
scroll to position [16526, 0]
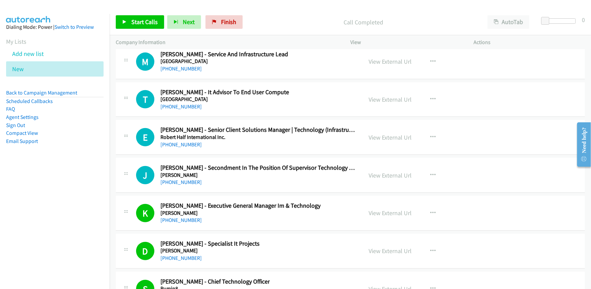
click at [267, 178] on div "[PHONE_NUMBER]" at bounding box center [258, 182] width 196 height 8
click at [176, 179] on link "[PHONE_NUMBER]" at bounding box center [180, 182] width 41 height 6
click at [253, 158] on div "J Callback Scheduled [PERSON_NAME] - Secondment In The Position Of Supervisor T…" at bounding box center [350, 175] width 469 height 35
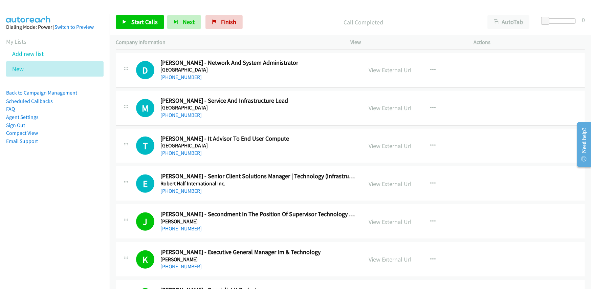
scroll to position [16458, 0]
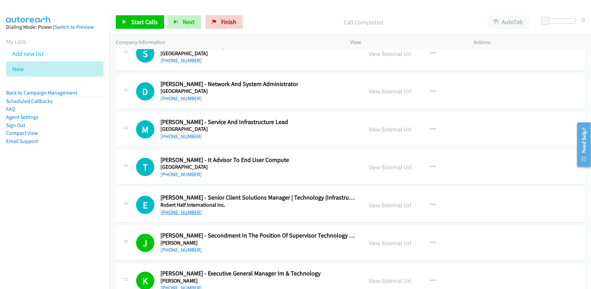
click at [174, 209] on link "[PHONE_NUMBER]" at bounding box center [180, 212] width 41 height 6
click at [181, 171] on link "[PHONE_NUMBER]" at bounding box center [180, 174] width 41 height 6
click at [291, 208] on div "[PHONE_NUMBER]" at bounding box center [258, 212] width 196 height 8
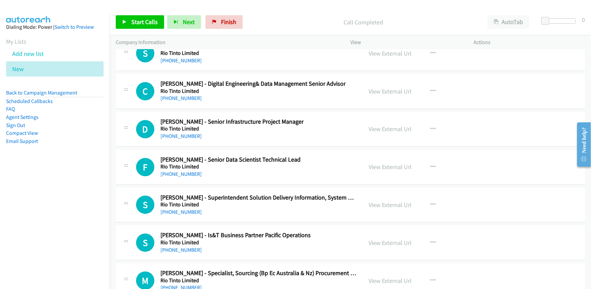
scroll to position [15781, 0]
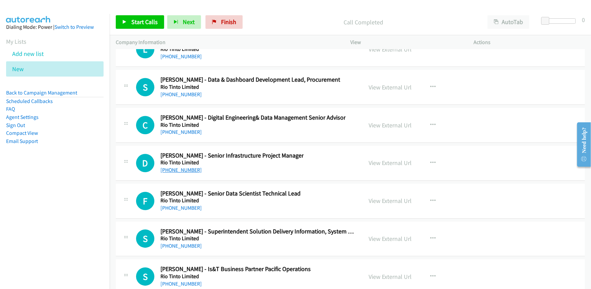
click at [179, 166] on link "[PHONE_NUMBER]" at bounding box center [180, 169] width 41 height 6
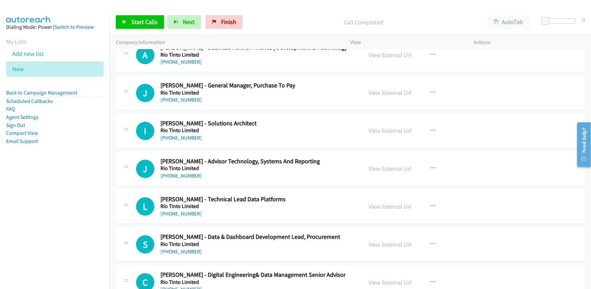
scroll to position [15612, 0]
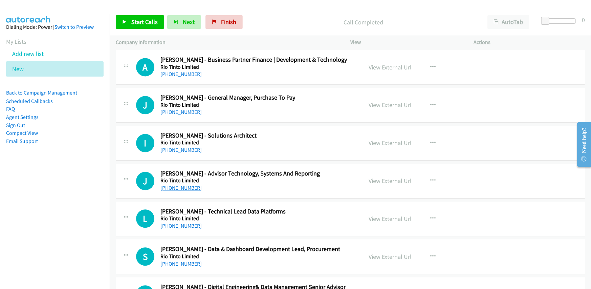
click at [185, 184] on link "[PHONE_NUMBER]" at bounding box center [180, 187] width 41 height 6
click at [291, 173] on div "J Callback Scheduled [PERSON_NAME] - Advisor Technology, Systems And Reporting …" at bounding box center [350, 180] width 469 height 35
click at [172, 147] on link "[PHONE_NUMBER]" at bounding box center [180, 150] width 41 height 6
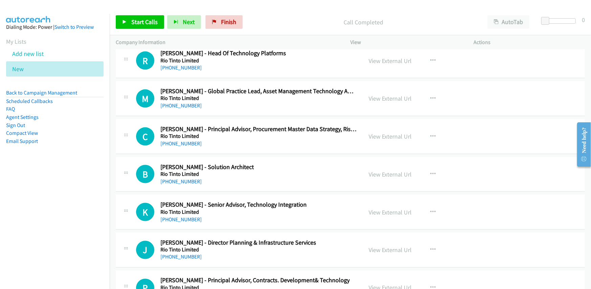
scroll to position [15240, 0]
click at [187, 178] on link "[PHONE_NUMBER]" at bounding box center [180, 181] width 41 height 6
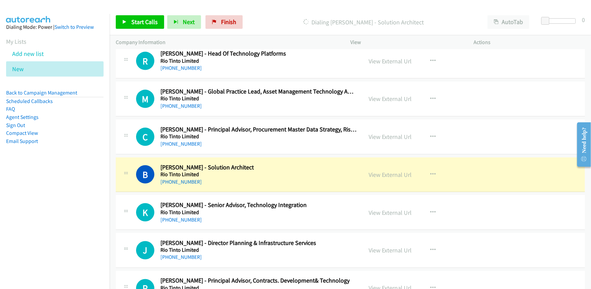
click at [278, 163] on div "B Callback Scheduled [PERSON_NAME] - Solution Architect Rio Tinto Limited [GEOG…" at bounding box center [246, 174] width 220 height 22
click at [386, 171] on link "View External Url" at bounding box center [390, 175] width 43 height 8
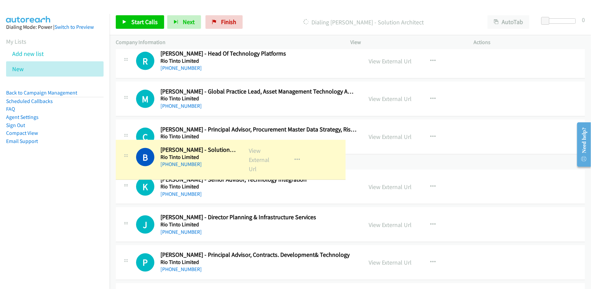
drag, startPoint x: 200, startPoint y: 154, endPoint x: 166, endPoint y: 155, distance: 34.2
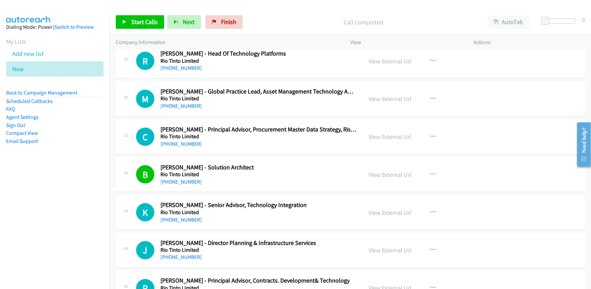
click at [269, 163] on div "B Callback Scheduled [PERSON_NAME] - Solution Architect Rio Tinto Limited [GEOG…" at bounding box center [246, 174] width 220 height 22
click at [182, 140] on link "[PHONE_NUMBER]" at bounding box center [180, 143] width 41 height 6
click at [174, 103] on link "[PHONE_NUMBER]" at bounding box center [180, 106] width 41 height 6
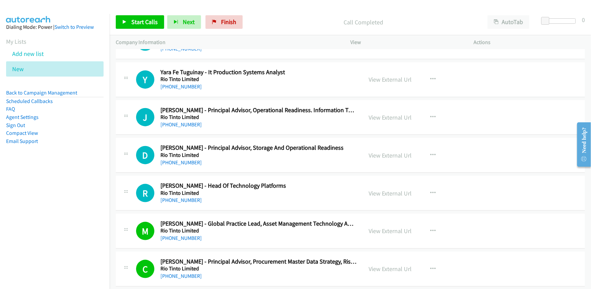
scroll to position [15104, 0]
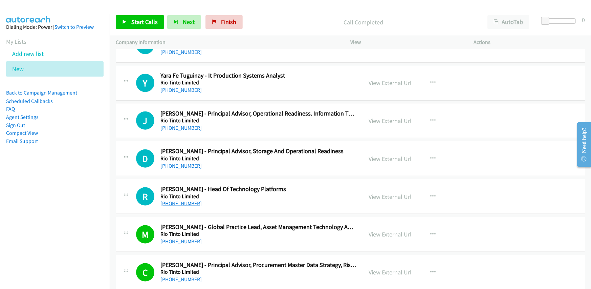
click at [177, 200] on link "[PHONE_NUMBER]" at bounding box center [180, 203] width 41 height 6
click at [184, 162] on link "[PHONE_NUMBER]" at bounding box center [180, 165] width 41 height 6
click at [188, 125] on link "[PHONE_NUMBER]" at bounding box center [180, 128] width 41 height 6
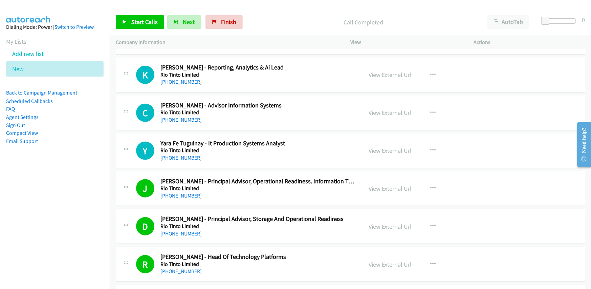
click at [190, 154] on link "[PHONE_NUMBER]" at bounding box center [180, 157] width 41 height 6
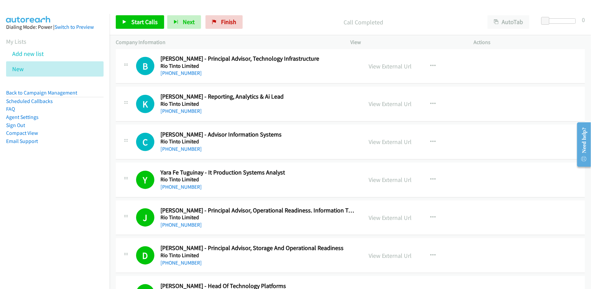
scroll to position [14935, 0]
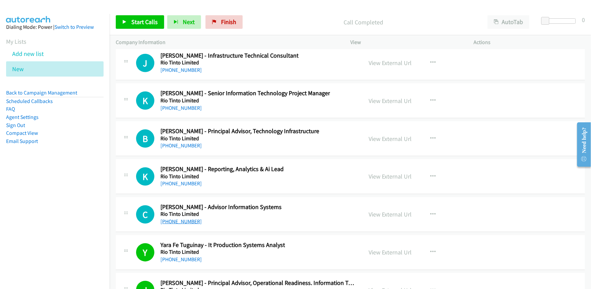
click at [186, 218] on link "[PHONE_NUMBER]" at bounding box center [180, 221] width 41 height 6
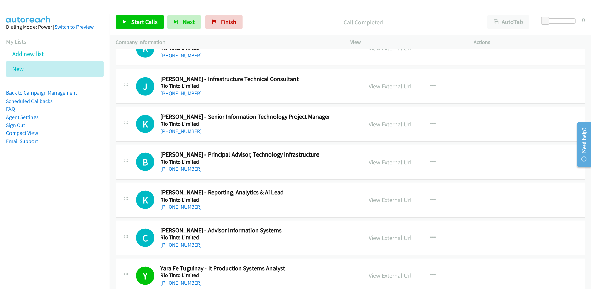
scroll to position [14901, 0]
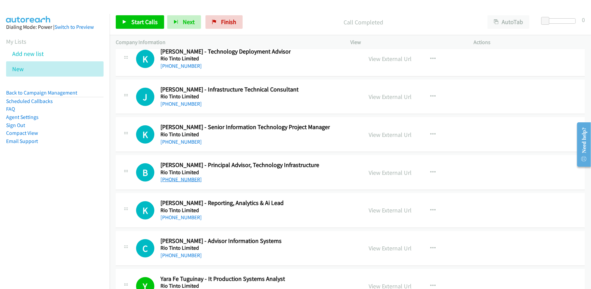
click at [185, 176] on link "[PHONE_NUMBER]" at bounding box center [180, 179] width 41 height 6
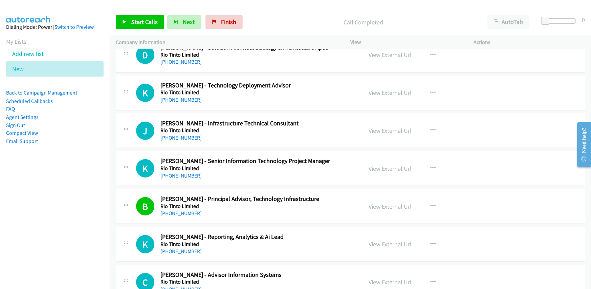
scroll to position [14834, 0]
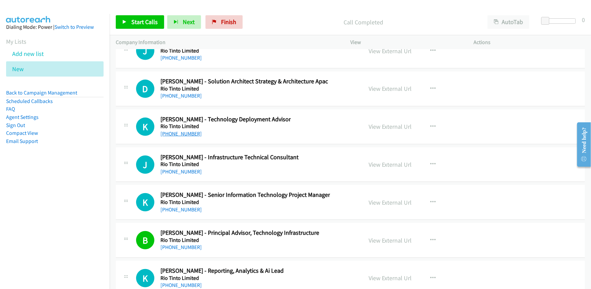
click at [166, 130] on link "[PHONE_NUMBER]" at bounding box center [180, 133] width 41 height 6
click at [328, 115] on div "K Callback Scheduled [PERSON_NAME] - Technology Deployment Advisor Rio Tinto Li…" at bounding box center [246, 126] width 220 height 22
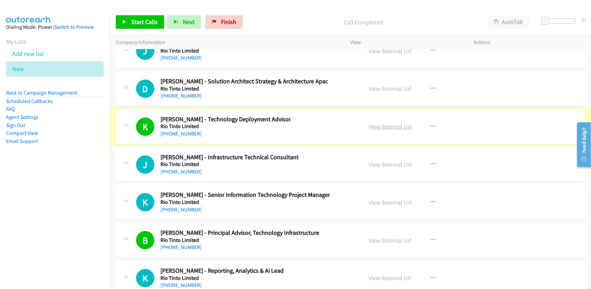
click at [377, 123] on link "View External Url" at bounding box center [390, 127] width 43 height 8
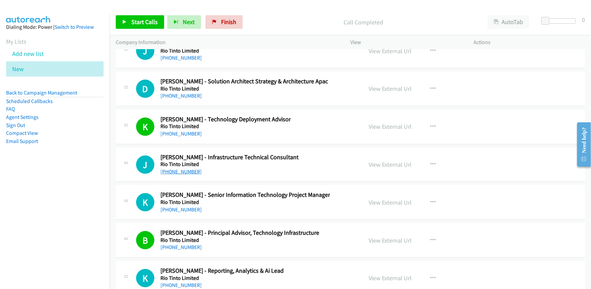
click at [177, 168] on link "[PHONE_NUMBER]" at bounding box center [180, 171] width 41 height 6
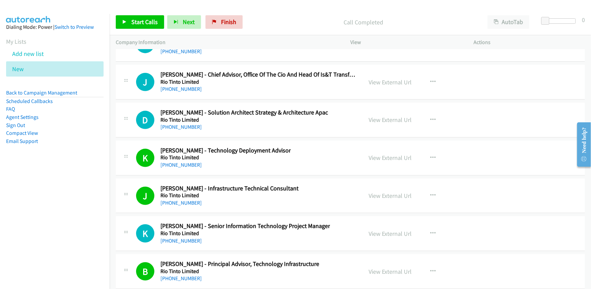
scroll to position [14766, 0]
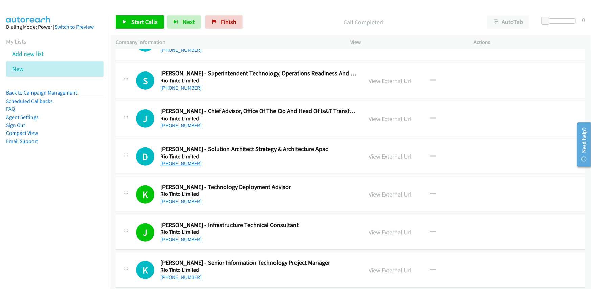
click at [175, 160] on link "[PHONE_NUMBER]" at bounding box center [180, 163] width 41 height 6
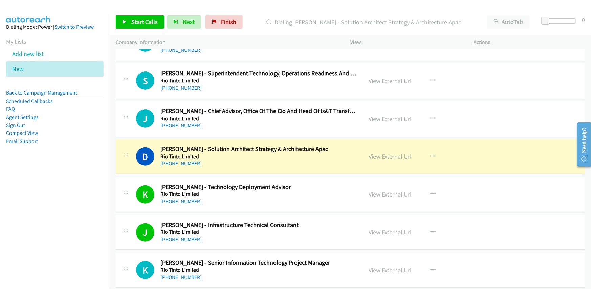
drag, startPoint x: 317, startPoint y: 141, endPoint x: 321, endPoint y: 136, distance: 6.5
click at [383, 152] on link "View External Url" at bounding box center [390, 156] width 43 height 8
